Goal: Transaction & Acquisition: Purchase product/service

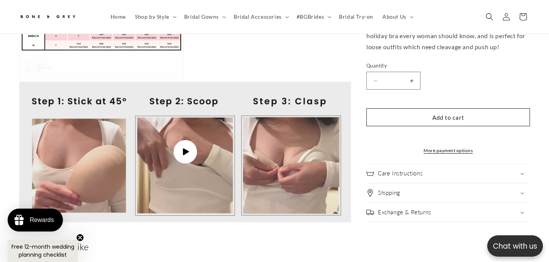
scroll to position [799, 0]
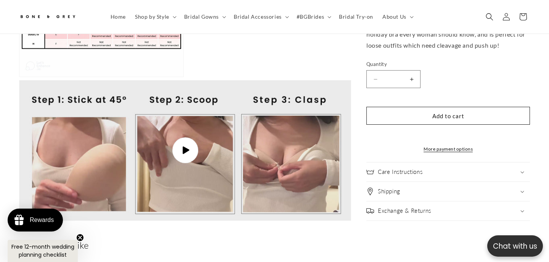
click at [187, 146] on icon "Gallery Viewer" at bounding box center [185, 150] width 8 height 8
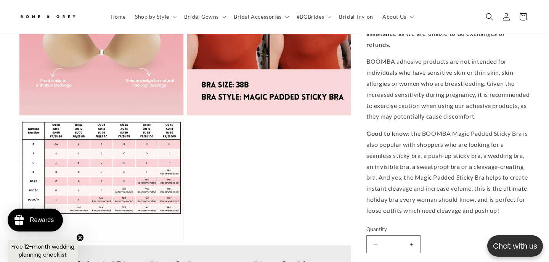
scroll to position [690, 0]
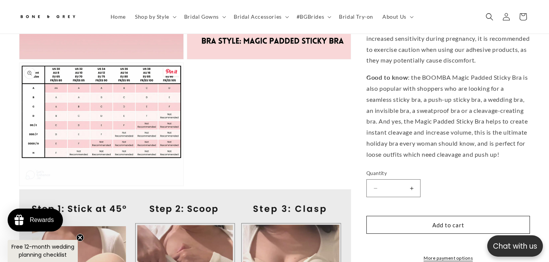
click at [19, 186] on button "Open media 9 in modal" at bounding box center [19, 186] width 0 height 0
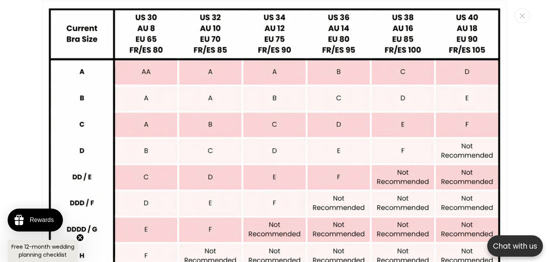
scroll to position [0, 370]
click at [539, 157] on div "Media gallery" at bounding box center [274, 131] width 549 height 262
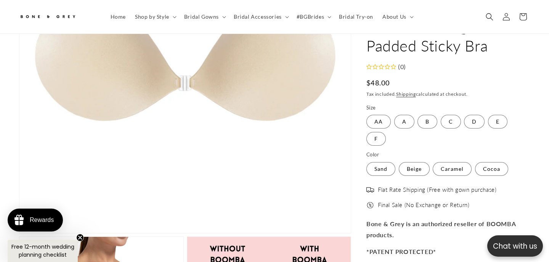
scroll to position [166, 0]
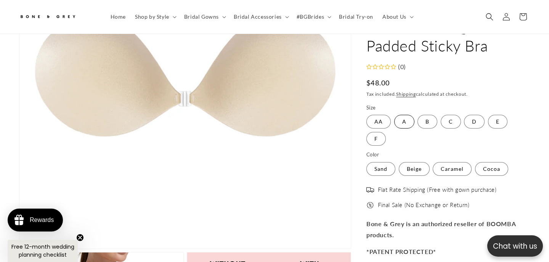
click at [402, 115] on label "A Variant sold out or unavailable" at bounding box center [404, 122] width 20 height 14
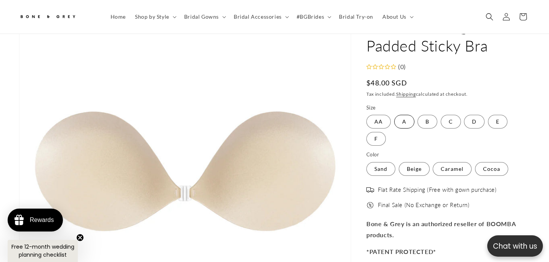
scroll to position [69, 0]
click at [412, 170] on label "Beige Variant sold out or unavailable" at bounding box center [413, 169] width 31 height 14
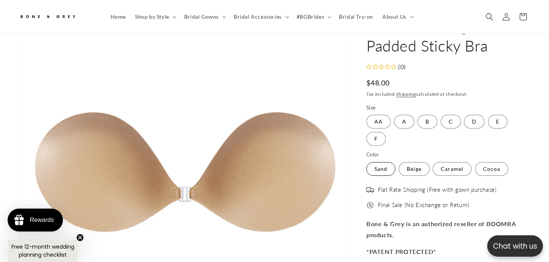
scroll to position [0, 185]
click at [381, 168] on label "Sand Variant sold out or unavailable" at bounding box center [380, 169] width 29 height 14
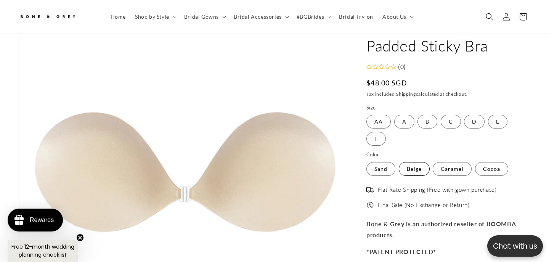
click at [406, 170] on label "Beige Variant sold out or unavailable" at bounding box center [413, 169] width 31 height 14
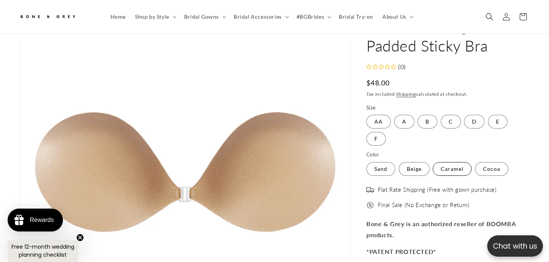
click at [442, 173] on label "Caramel Variant sold out or unavailable" at bounding box center [451, 169] width 39 height 14
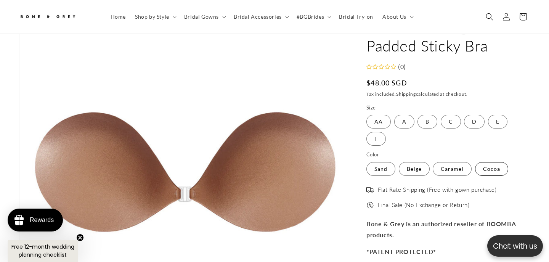
click at [483, 171] on label "Cocoa Variant sold out or unavailable" at bounding box center [491, 169] width 33 height 14
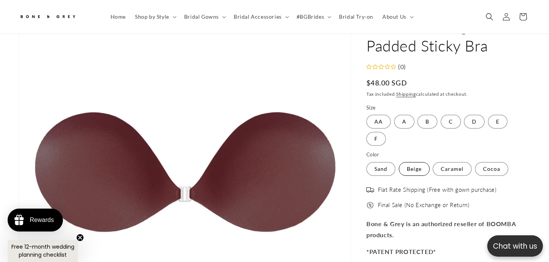
click at [426, 167] on label "Beige Variant sold out or unavailable" at bounding box center [413, 169] width 31 height 14
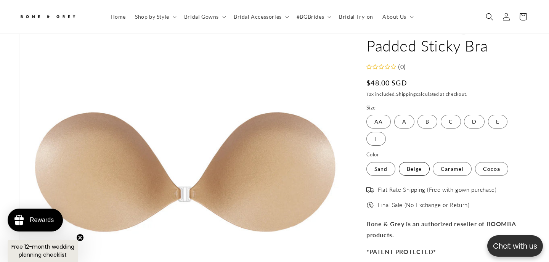
scroll to position [0, 370]
click at [323, 19] on summary "#BGBrides" at bounding box center [313, 17] width 42 height 16
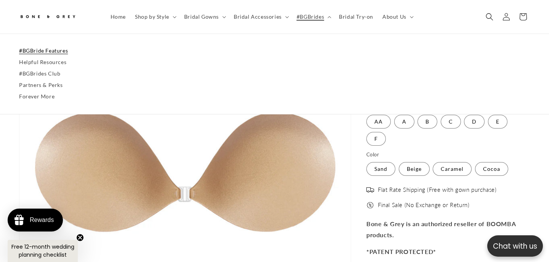
scroll to position [0, 0]
click at [278, 21] on summary "Bridal Accessories" at bounding box center [260, 17] width 63 height 16
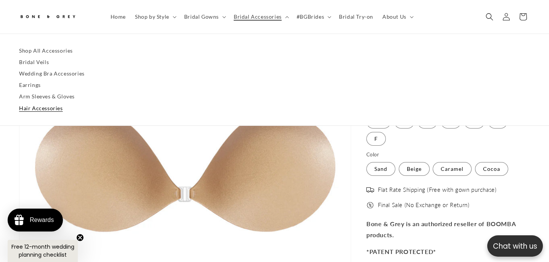
scroll to position [0, 185]
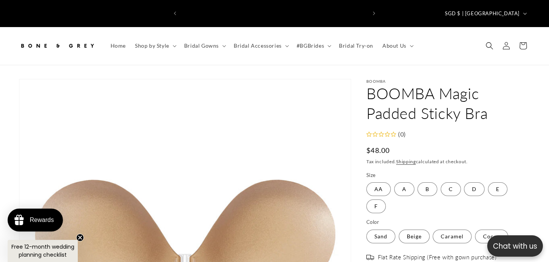
scroll to position [0, 370]
